Goal: Check status: Check status

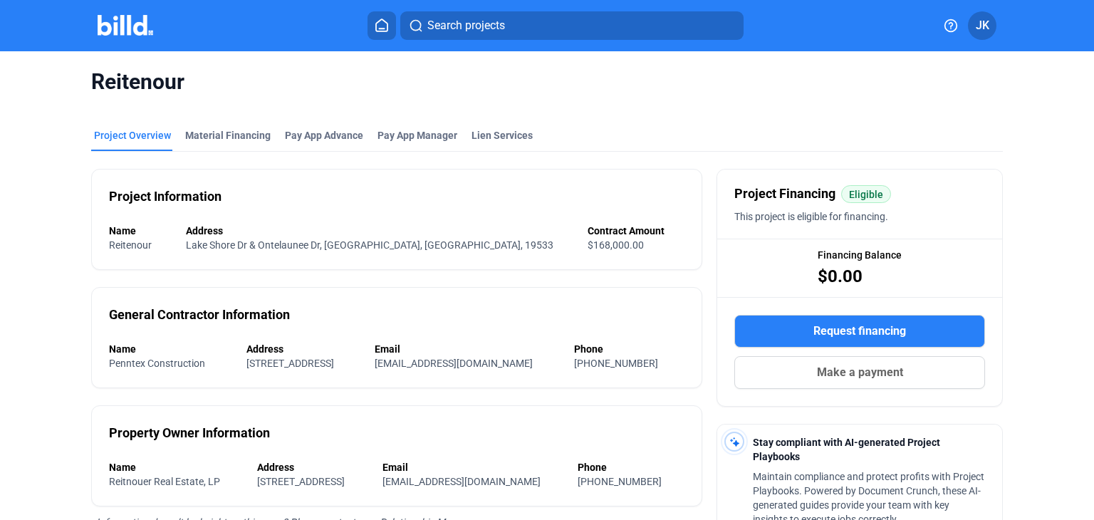
click at [132, 24] on img at bounding box center [126, 25] width 56 height 21
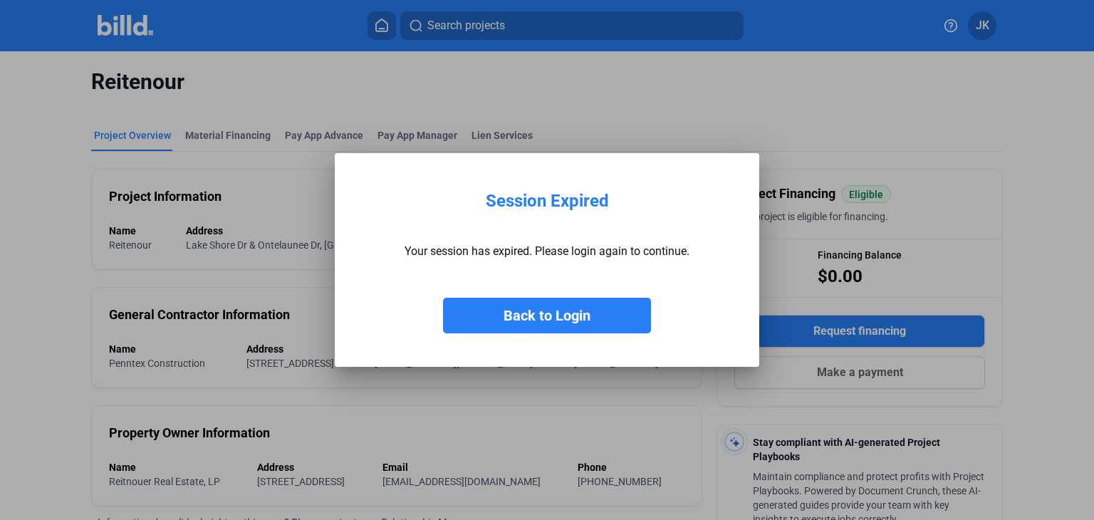
click at [503, 313] on button "Back to Login" at bounding box center [547, 316] width 208 height 36
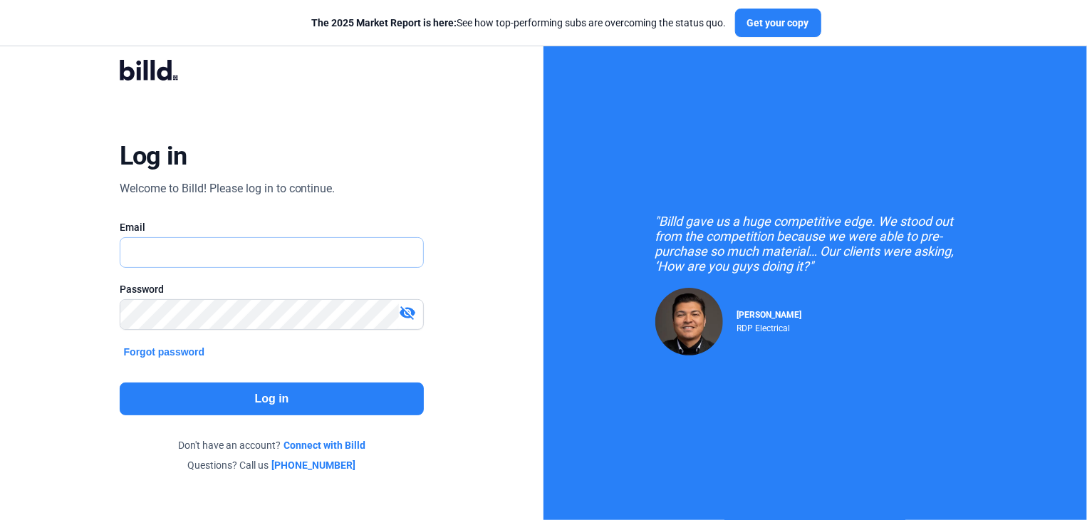
click at [184, 254] on input "text" at bounding box center [264, 252] width 288 height 29
type input "[EMAIL_ADDRESS][DOMAIN_NAME]"
click at [251, 397] on button "Log in" at bounding box center [272, 398] width 305 height 33
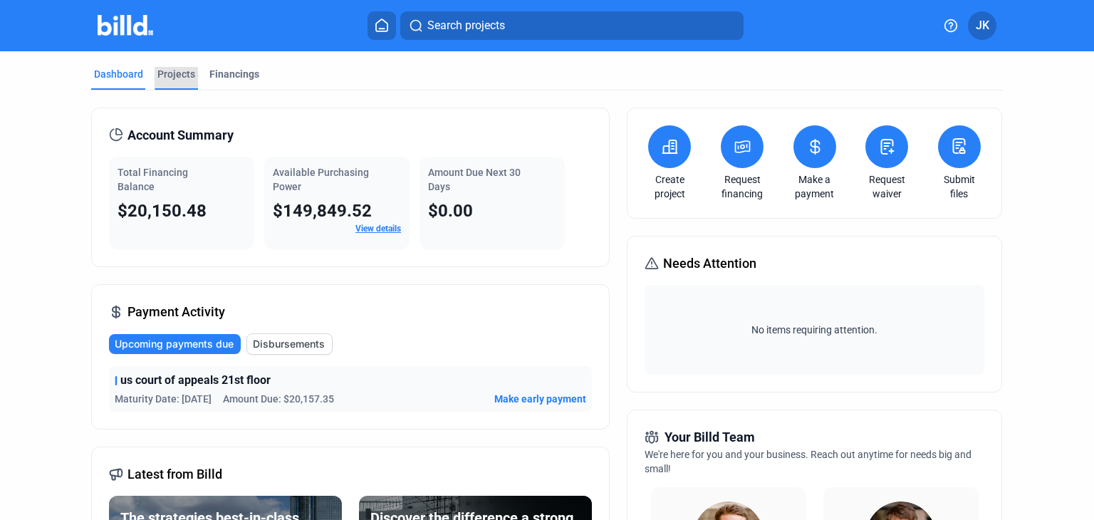
click at [166, 80] on div "Projects" at bounding box center [176, 74] width 38 height 14
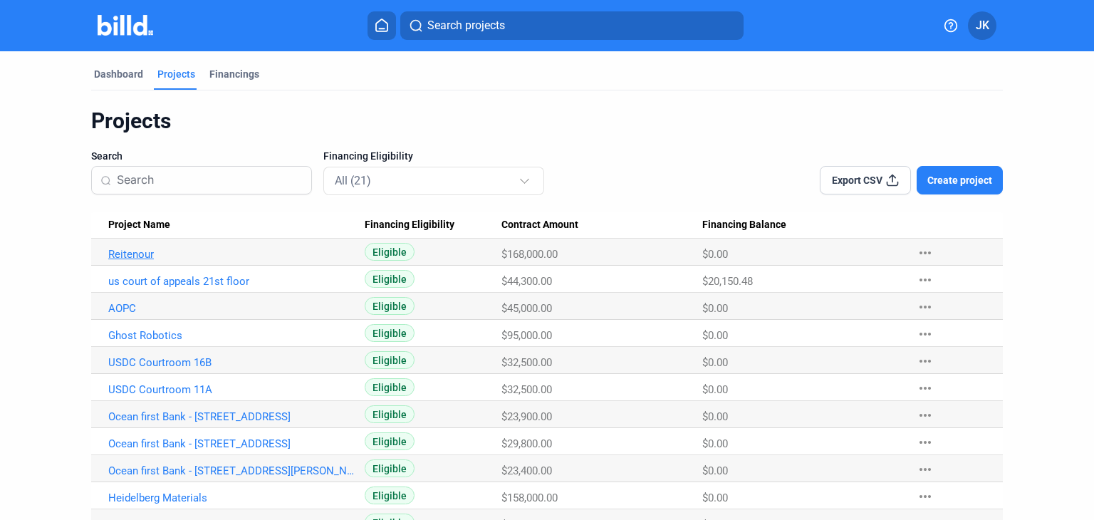
click at [114, 256] on link "Reitenour" at bounding box center [231, 254] width 247 height 13
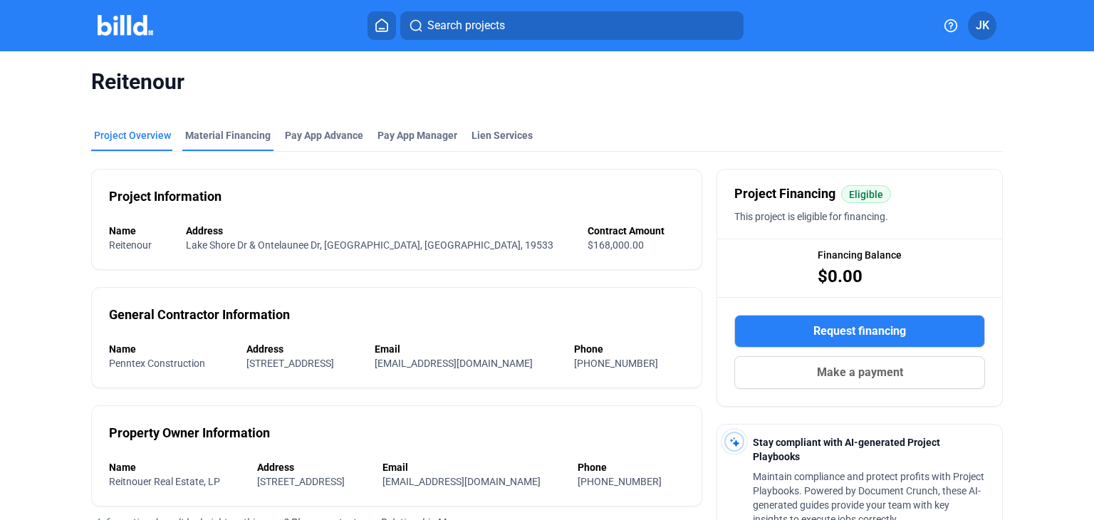
click at [242, 129] on div "Material Financing" at bounding box center [227, 135] width 85 height 14
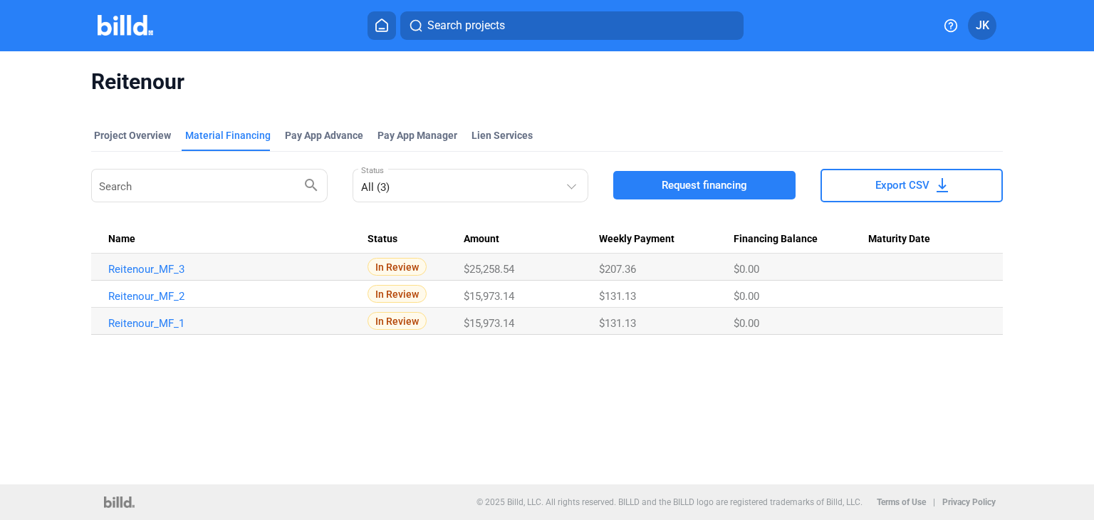
click at [399, 293] on span "In Review" at bounding box center [396, 294] width 59 height 18
